Goal: Entertainment & Leisure: Browse casually

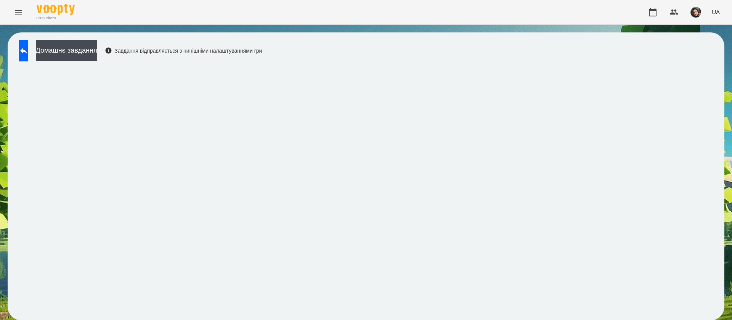
scroll to position [0, 0]
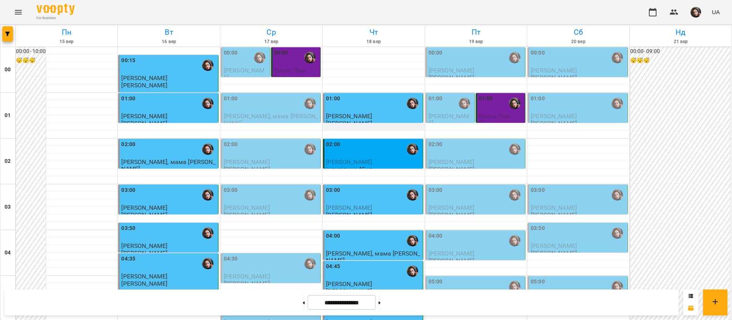
scroll to position [572, 0]
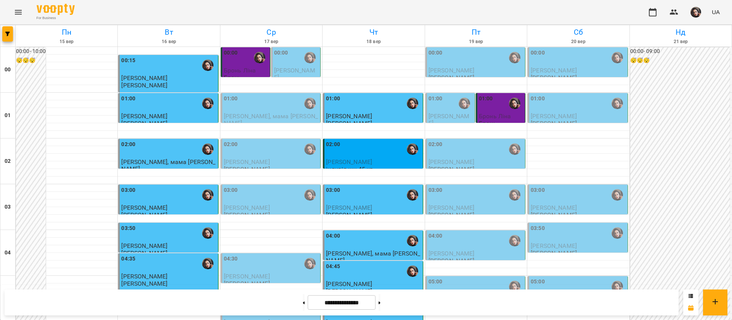
scroll to position [57, 0]
click at [392, 140] on div "02:00" at bounding box center [373, 149] width 95 height 18
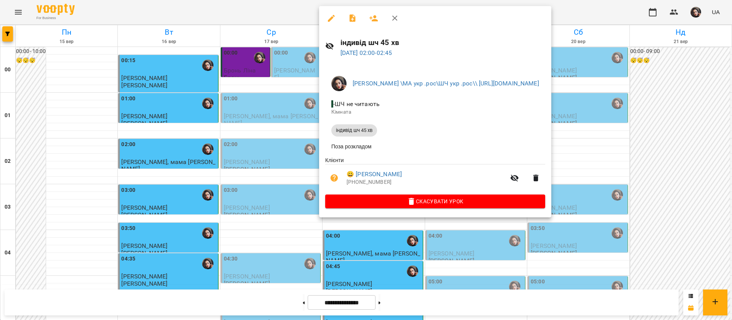
click at [291, 2] on div at bounding box center [366, 160] width 732 height 320
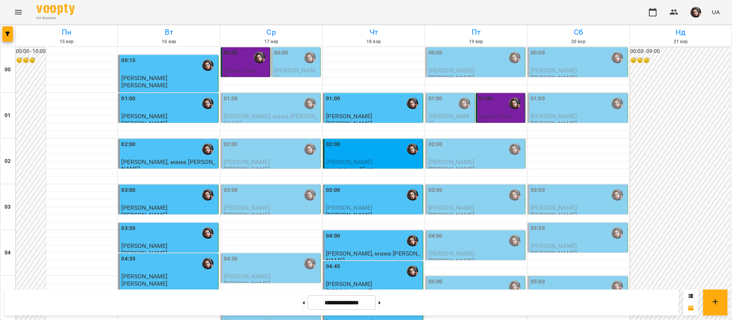
click at [382, 204] on p "Платон Бурцев" at bounding box center [373, 207] width 95 height 6
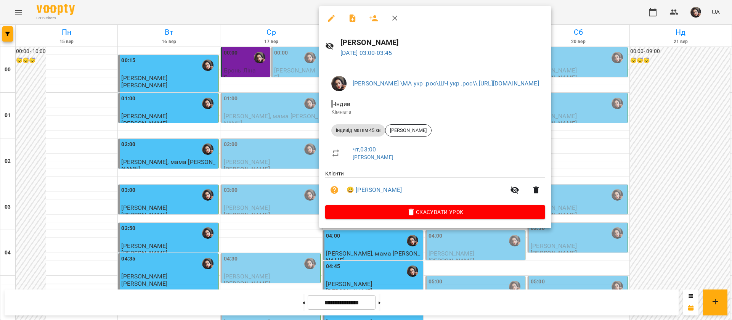
click at [249, 4] on div at bounding box center [366, 160] width 732 height 320
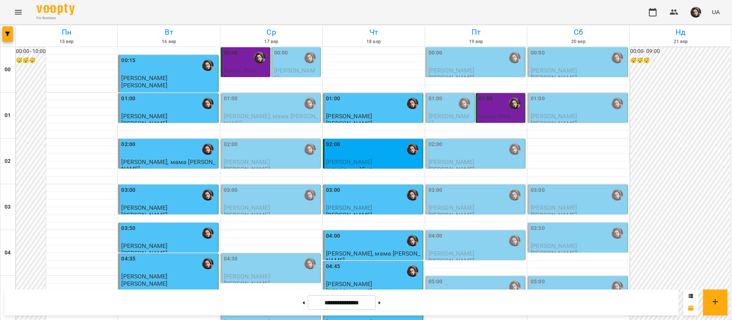
click at [377, 300] on div "05:30" at bounding box center [373, 309] width 95 height 18
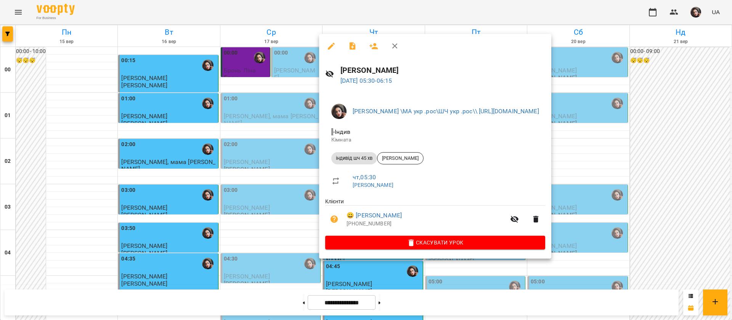
drag, startPoint x: 205, startPoint y: 14, endPoint x: 234, endPoint y: 2, distance: 31.4
click at [205, 14] on div at bounding box center [366, 160] width 732 height 320
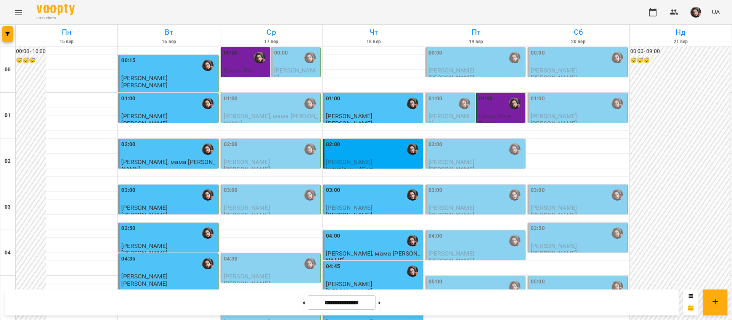
scroll to position [0, 0]
click at [367, 154] on div "02:00" at bounding box center [373, 149] width 95 height 18
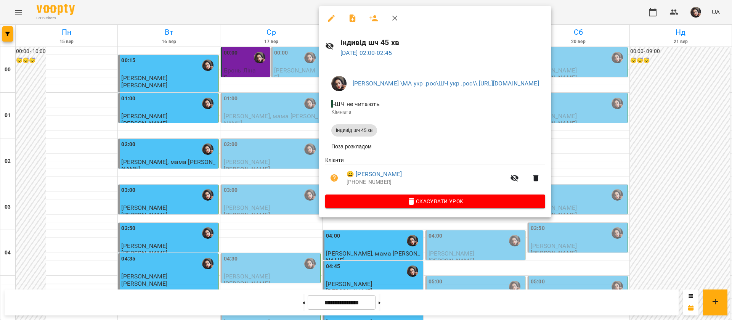
drag, startPoint x: 274, startPoint y: 11, endPoint x: 373, endPoint y: 129, distance: 154.5
click at [274, 10] on div at bounding box center [366, 160] width 732 height 320
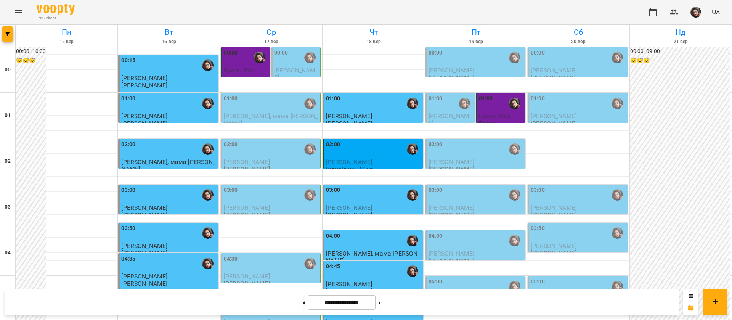
click at [384, 152] on div "02:00" at bounding box center [373, 149] width 95 height 18
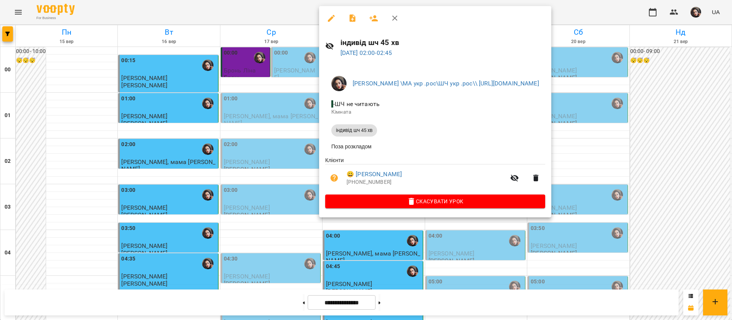
click at [287, 8] on div at bounding box center [366, 160] width 732 height 320
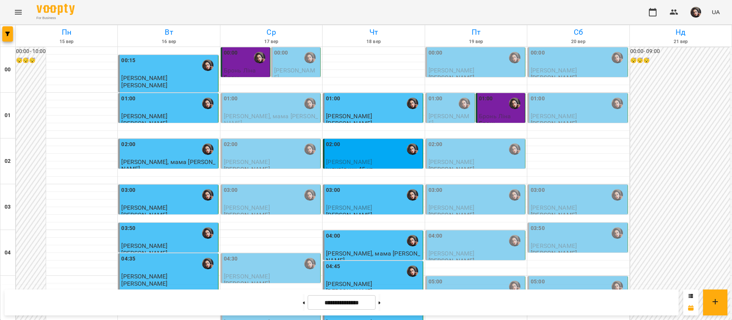
click at [385, 155] on div "02:00" at bounding box center [373, 149] width 95 height 18
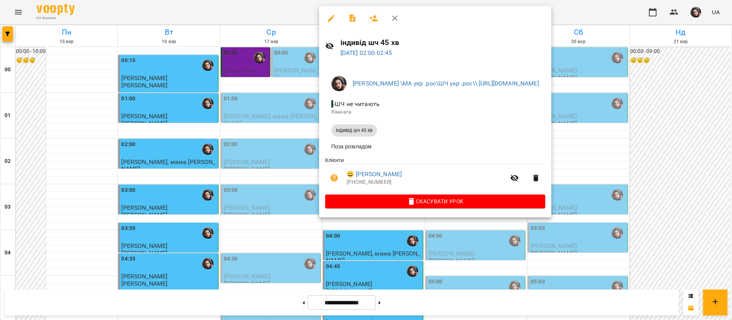
click at [266, 8] on div at bounding box center [366, 160] width 732 height 320
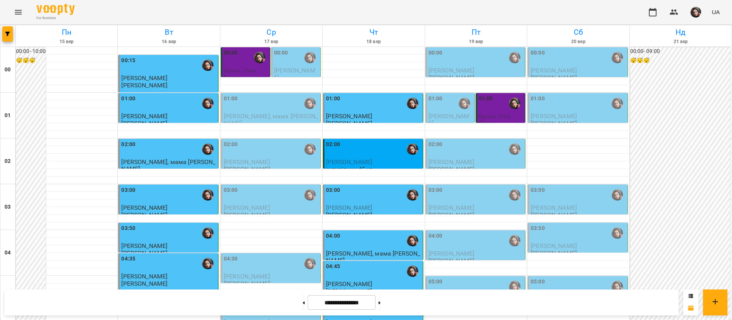
scroll to position [57, 0]
click at [377, 186] on div "03:00" at bounding box center [373, 195] width 95 height 18
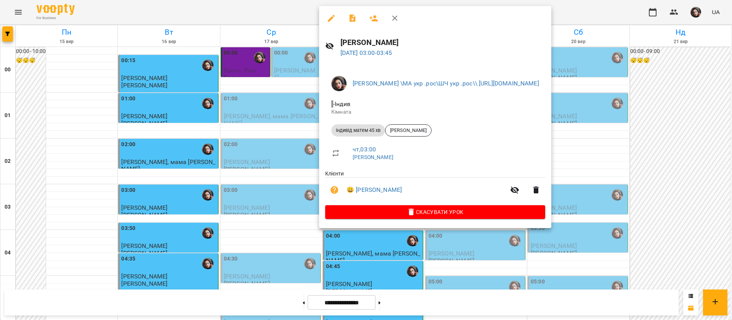
click at [220, 11] on div at bounding box center [366, 160] width 732 height 320
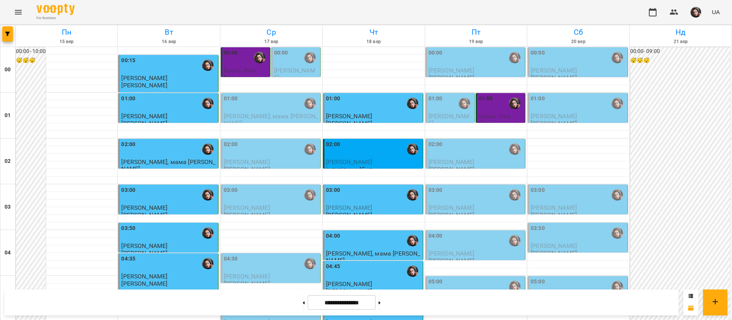
scroll to position [458, 0]
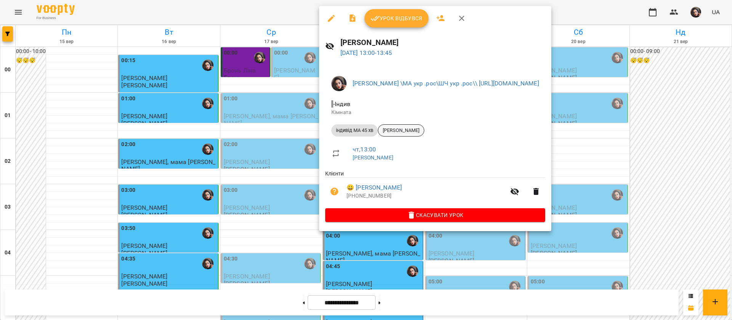
click at [398, 130] on span "Куценко Діана" at bounding box center [401, 130] width 46 height 7
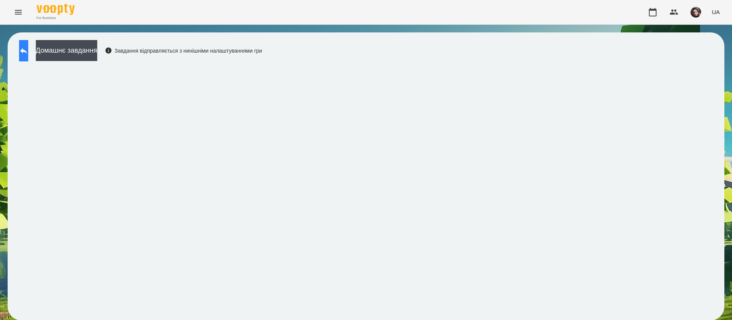
scroll to position [0, 0]
click at [26, 56] on button at bounding box center [23, 50] width 9 height 21
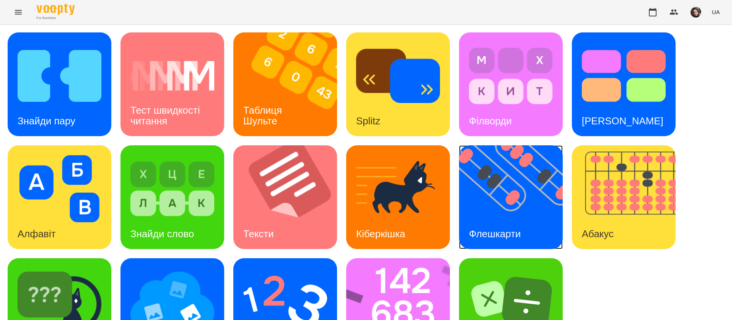
click at [512, 208] on img at bounding box center [515, 197] width 113 height 104
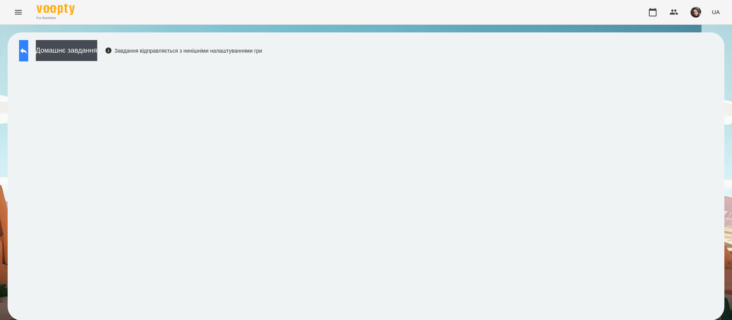
click at [28, 45] on button at bounding box center [23, 50] width 9 height 21
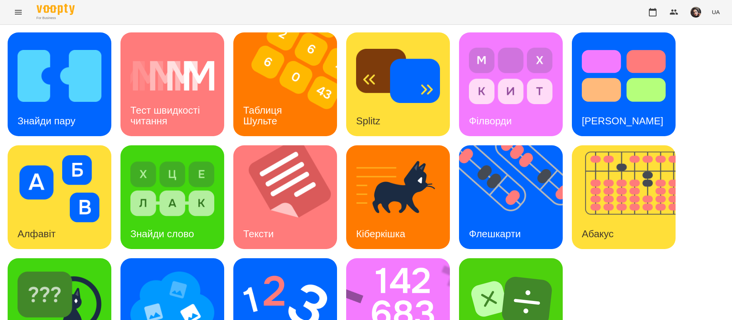
scroll to position [50, 0]
click at [395, 258] on img at bounding box center [403, 310] width 114 height 104
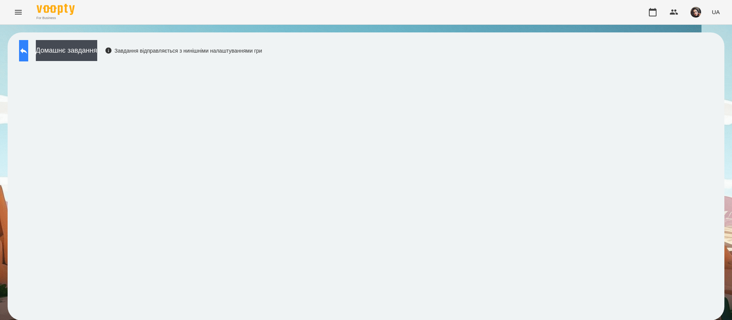
click at [27, 51] on icon at bounding box center [23, 51] width 7 height 6
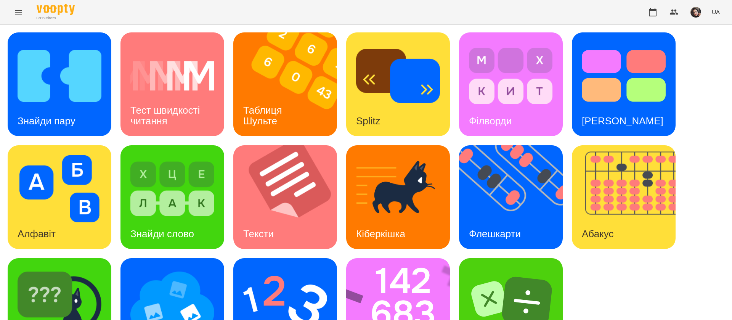
scroll to position [50, 0]
click at [265, 268] on img at bounding box center [285, 301] width 84 height 67
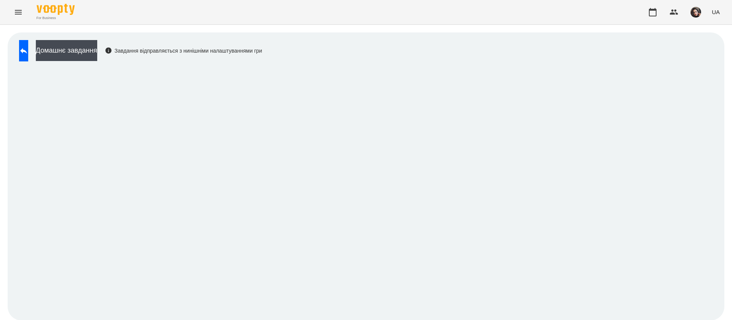
scroll to position [0, 0]
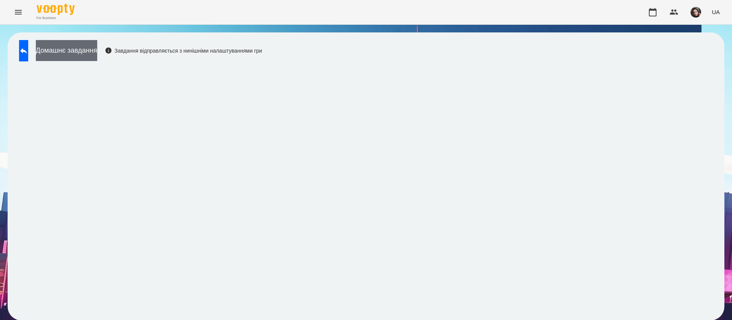
click at [51, 47] on button "Домашнє завдання" at bounding box center [66, 50] width 61 height 21
